Goal: Find specific page/section: Find specific page/section

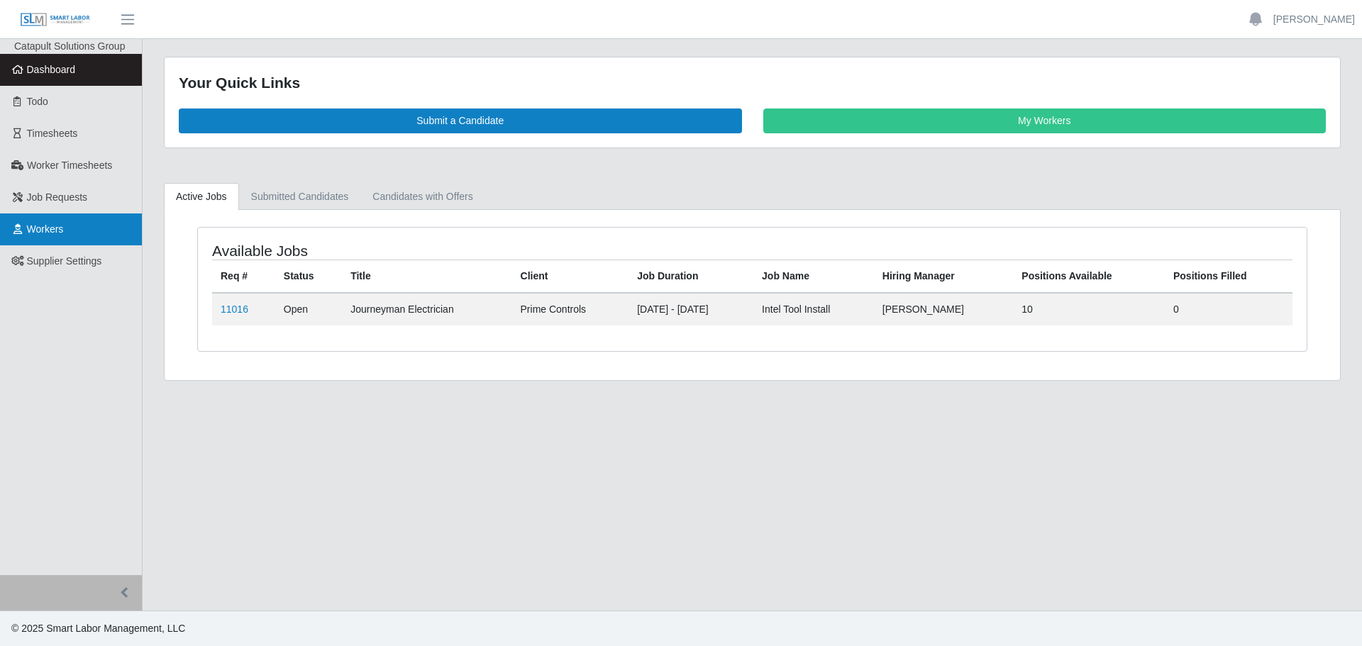
click at [87, 234] on link "Workers" at bounding box center [71, 230] width 142 height 32
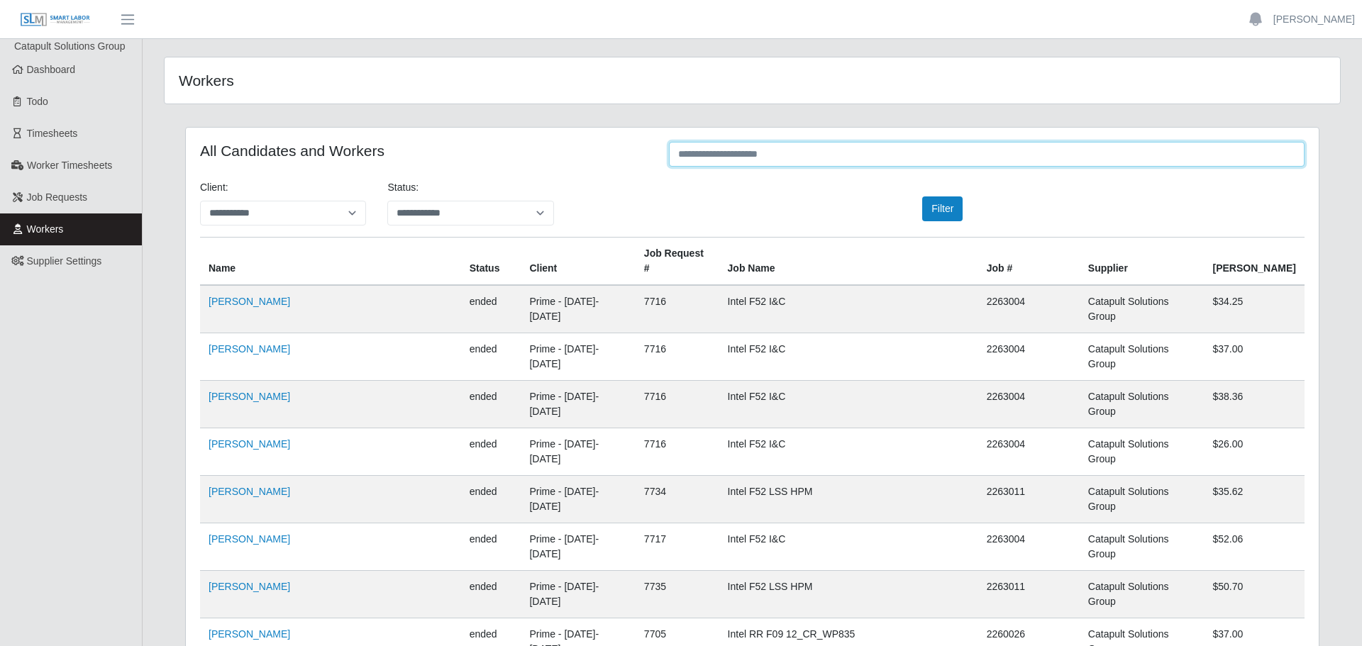
click at [731, 156] on input "text" at bounding box center [987, 154] width 636 height 25
drag, startPoint x: 972, startPoint y: 290, endPoint x: 1090, endPoint y: 289, distance: 118.5
click at [1090, 333] on tr "[PERSON_NAME] ended Prime - [DATE]-[DATE] 7716 Intel F52 I&C 2263004 Catapult S…" at bounding box center [747, 357] width 1094 height 48
click at [714, 292] on td "Intel F52 I&C" at bounding box center [842, 309] width 256 height 48
drag, startPoint x: 956, startPoint y: 290, endPoint x: 1031, endPoint y: 292, distance: 74.5
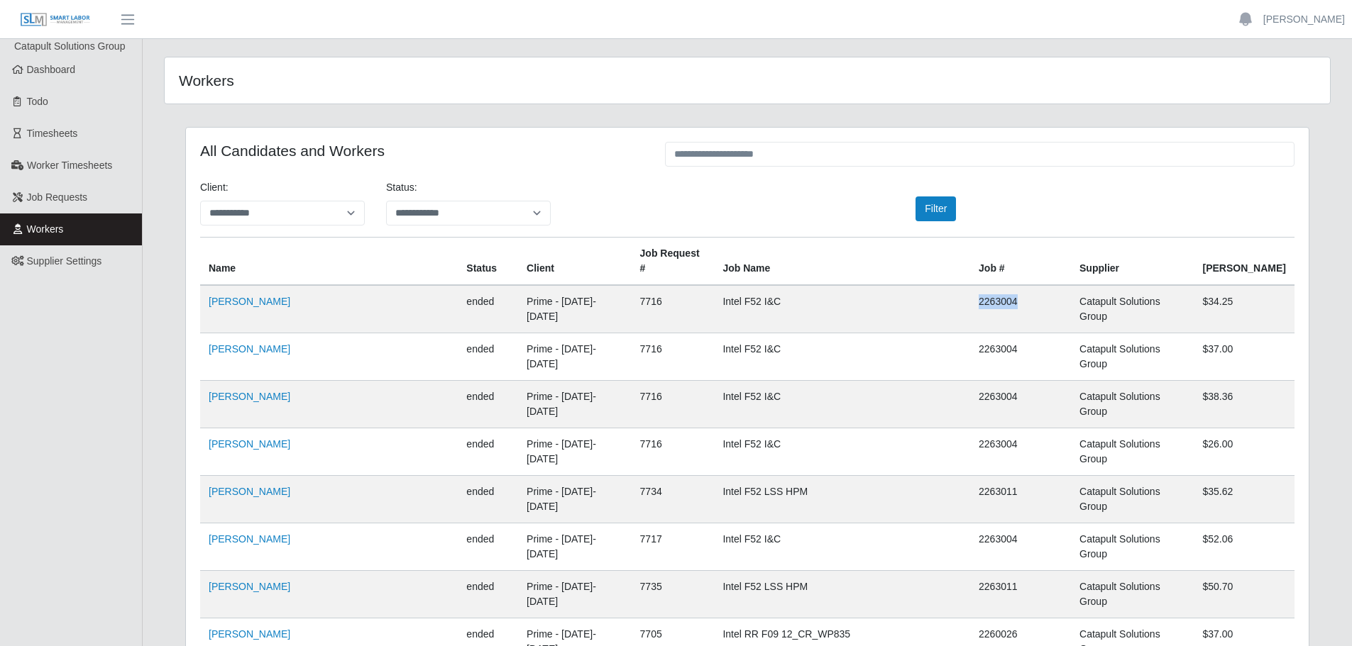
click at [1031, 292] on td "2263004" at bounding box center [1020, 309] width 101 height 48
drag, startPoint x: 714, startPoint y: 294, endPoint x: 793, endPoint y: 297, distance: 78.8
click at [793, 297] on td "Intel F52 I&C" at bounding box center [842, 309] width 256 height 48
drag, startPoint x: 956, startPoint y: 287, endPoint x: 1025, endPoint y: 288, distance: 69.5
click at [1025, 288] on td "2263004" at bounding box center [1020, 309] width 101 height 48
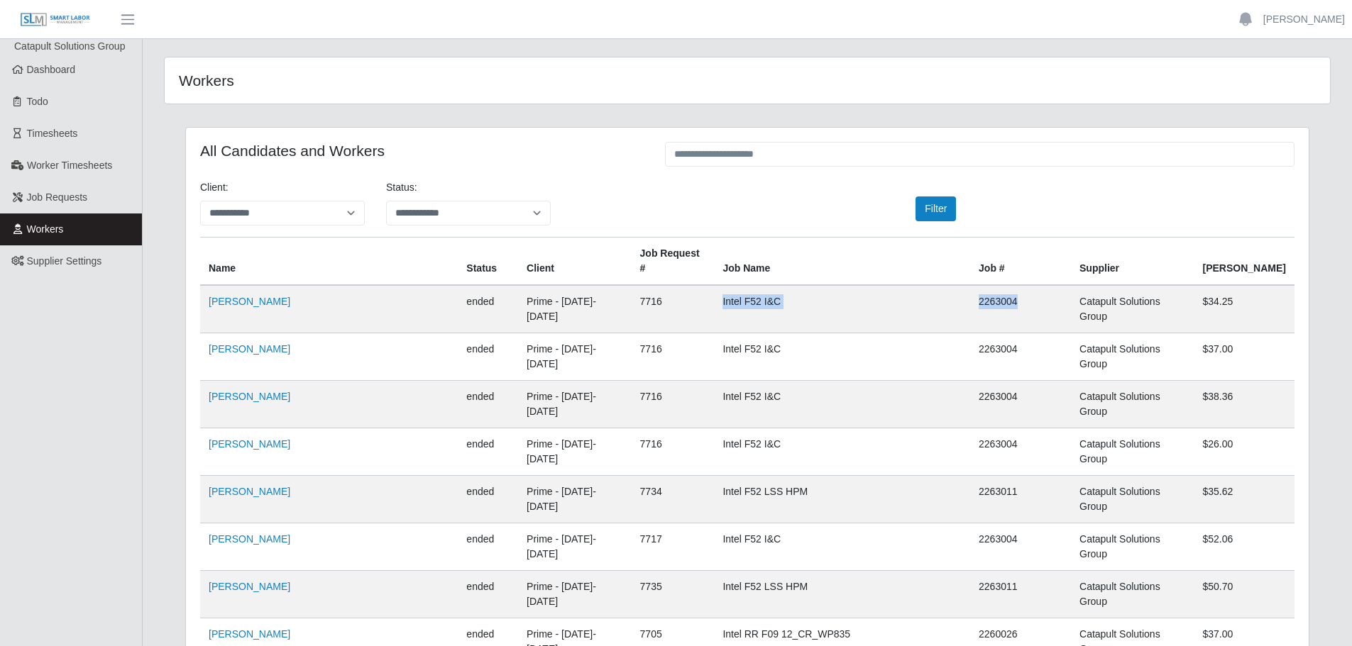
drag, startPoint x: 710, startPoint y: 288, endPoint x: 1029, endPoint y: 275, distance: 318.8
click at [1029, 333] on tr "[PERSON_NAME] ended Prime - [DATE]-[DATE] 7716 Intel F52 I&C 2263004 Catapult S…" at bounding box center [747, 357] width 1094 height 48
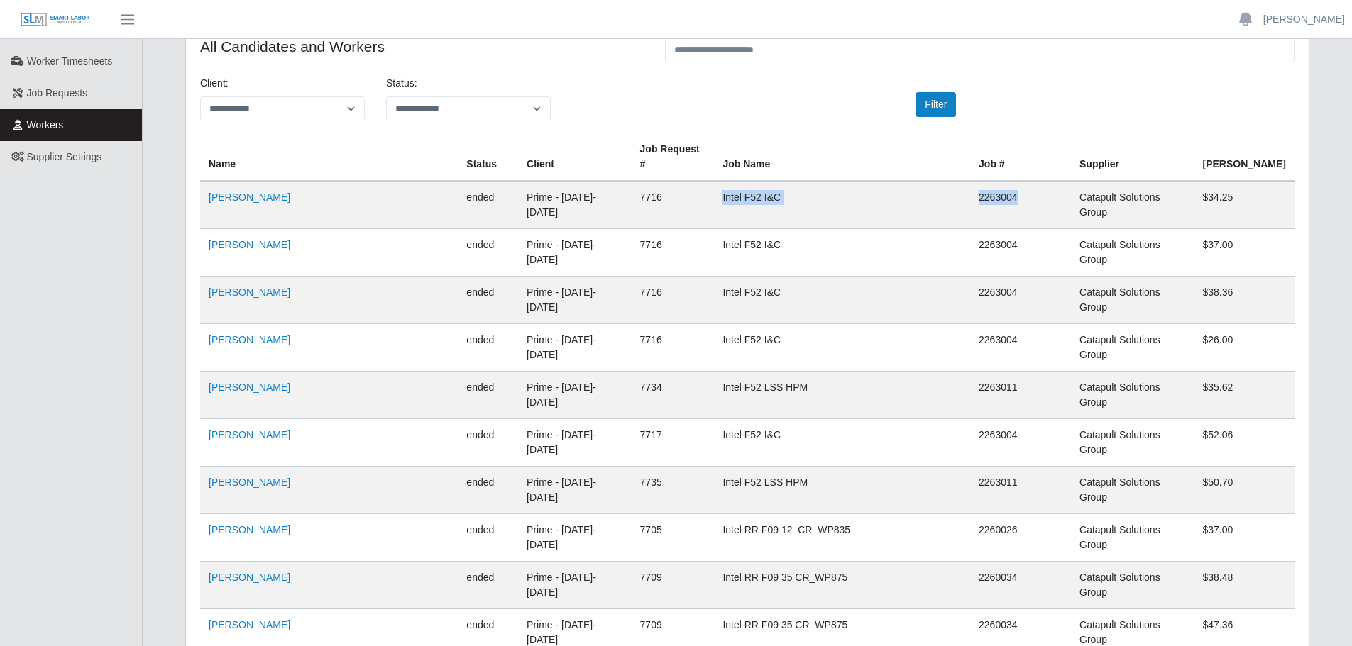
scroll to position [71, 0]
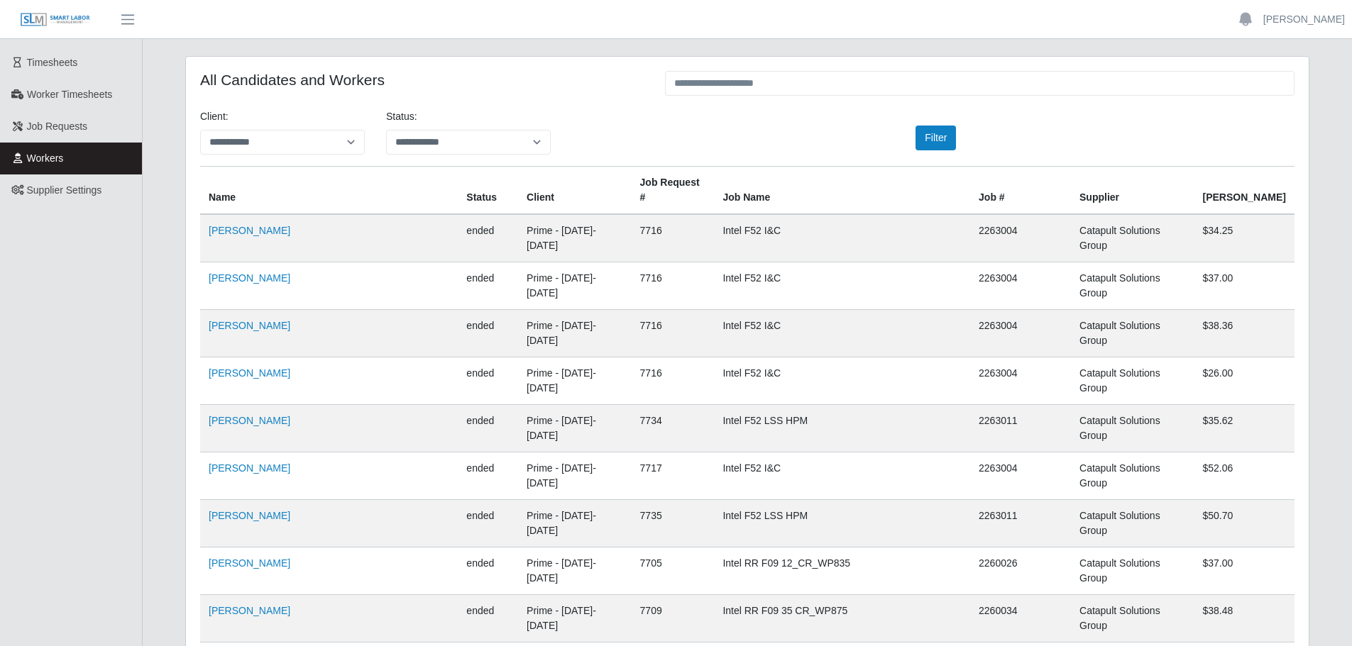
click at [836, 310] on td "Intel F52 I&C" at bounding box center [842, 334] width 256 height 48
drag, startPoint x: 706, startPoint y: 251, endPoint x: 850, endPoint y: 254, distance: 144.0
click at [850, 310] on tr "[PERSON_NAME] ended Prime - [DATE]-[DATE] 7716 Intel F52 I&C 2263004 Catapult S…" at bounding box center [747, 334] width 1094 height 48
click at [809, 310] on td "Intel F52 I&C" at bounding box center [842, 334] width 256 height 48
drag, startPoint x: 714, startPoint y: 245, endPoint x: 1074, endPoint y: 243, distance: 360.4
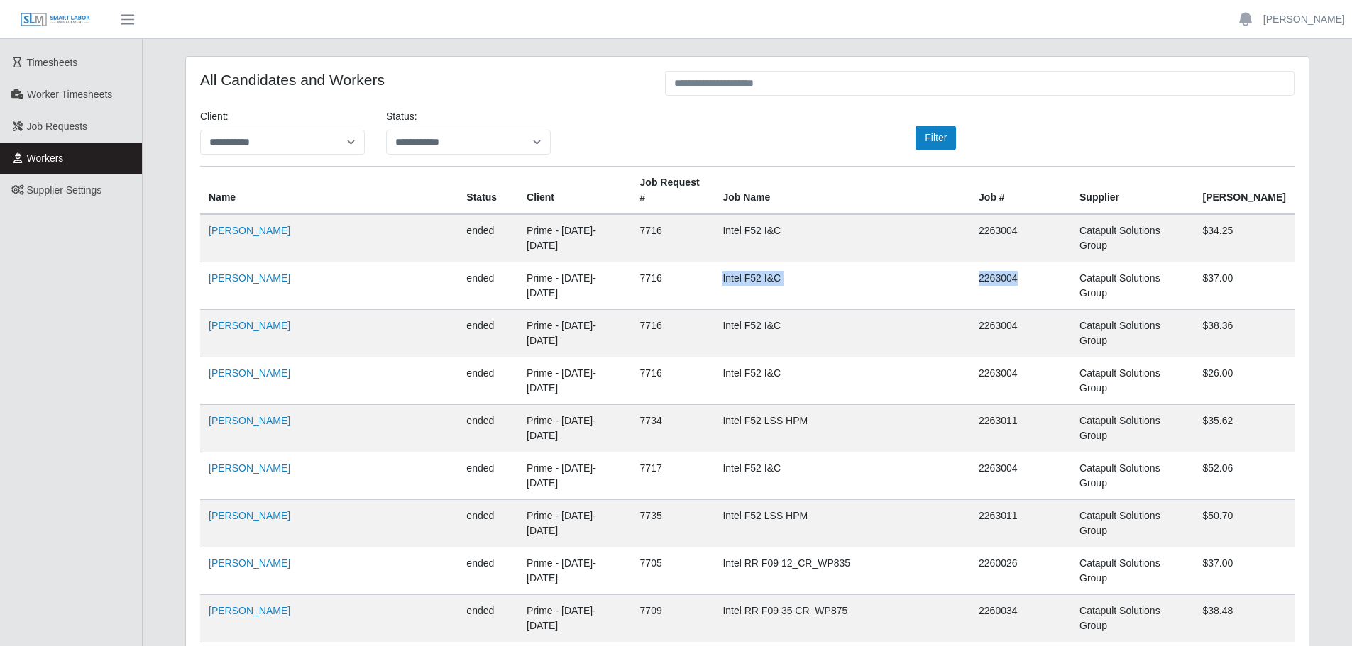
click at [1074, 310] on tr "[PERSON_NAME] ended Prime - [DATE]-[DATE] 7716 Intel F52 I&C 2263004 Catapult S…" at bounding box center [747, 334] width 1094 height 48
click at [1002, 262] on td "2263004" at bounding box center [1020, 286] width 101 height 48
drag, startPoint x: 1015, startPoint y: 248, endPoint x: 712, endPoint y: 254, distance: 302.3
click at [712, 310] on tr "[PERSON_NAME] ended Prime - [DATE]-[DATE] 7716 Intel F52 I&C 2263004 Catapult S…" at bounding box center [747, 334] width 1094 height 48
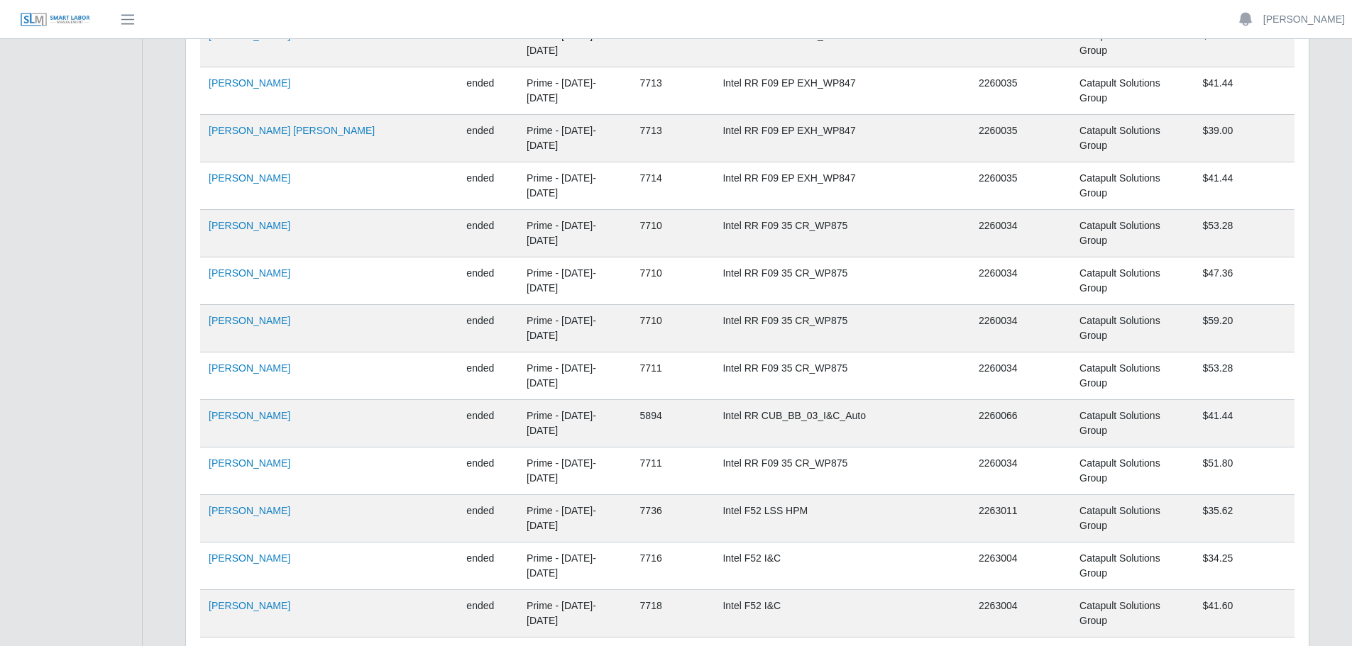
scroll to position [1277, 0]
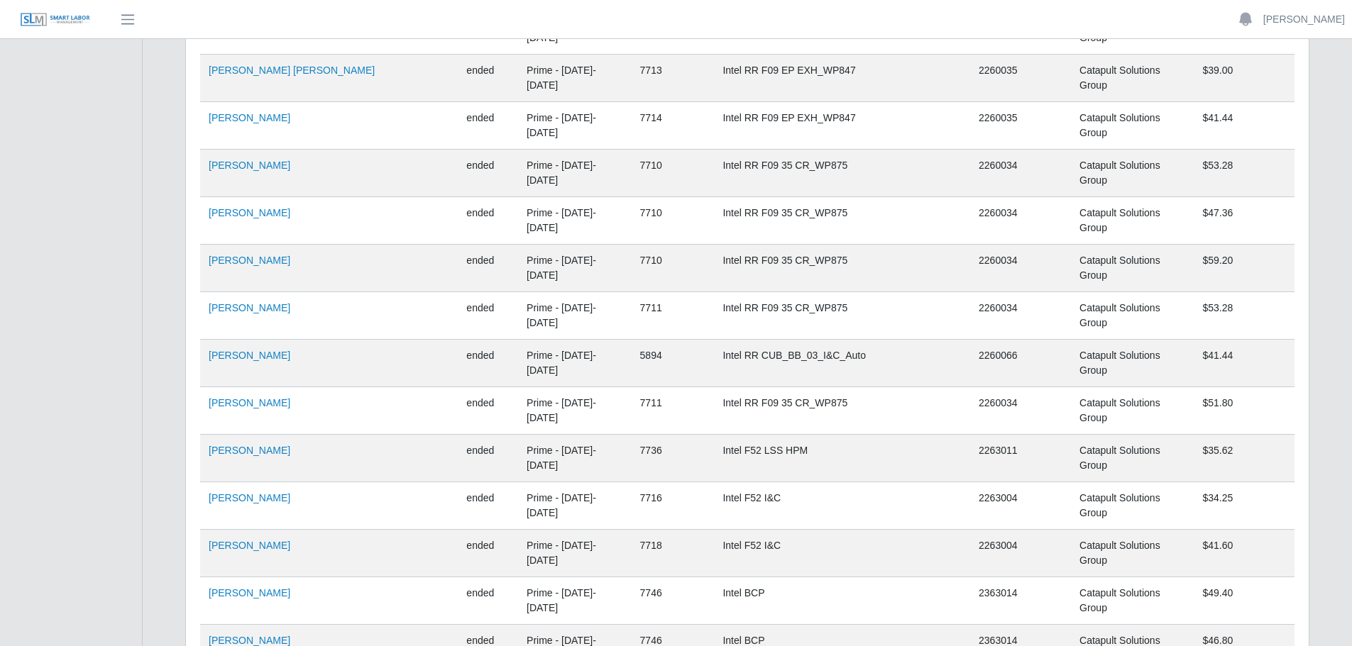
drag, startPoint x: 644, startPoint y: 473, endPoint x: 617, endPoint y: 480, distance: 28.4
